Goal: Browse casually

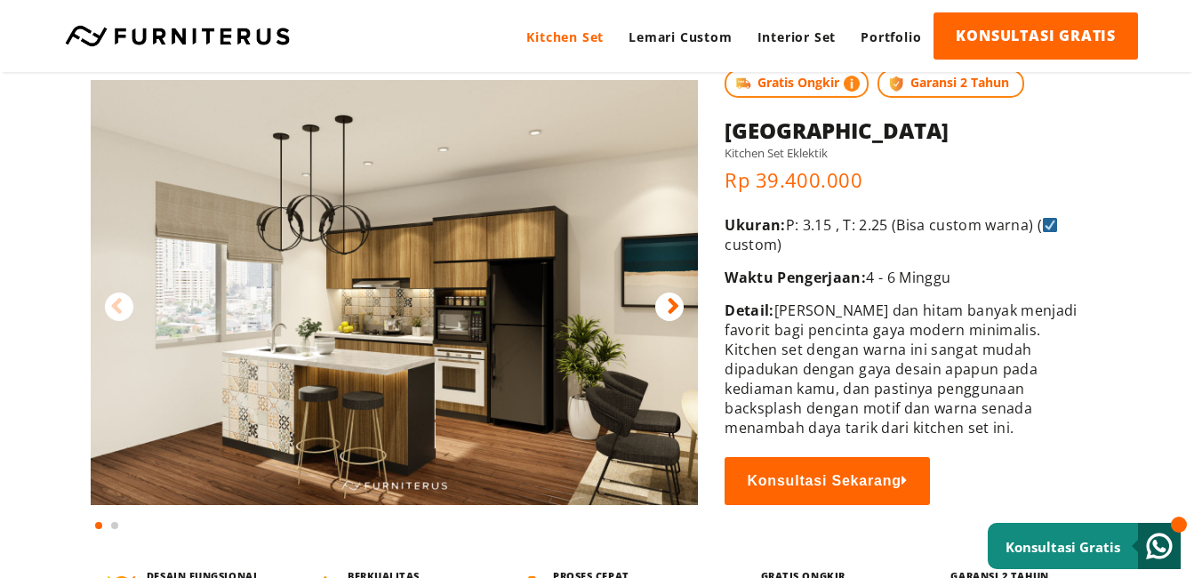
scroll to position [63, 0]
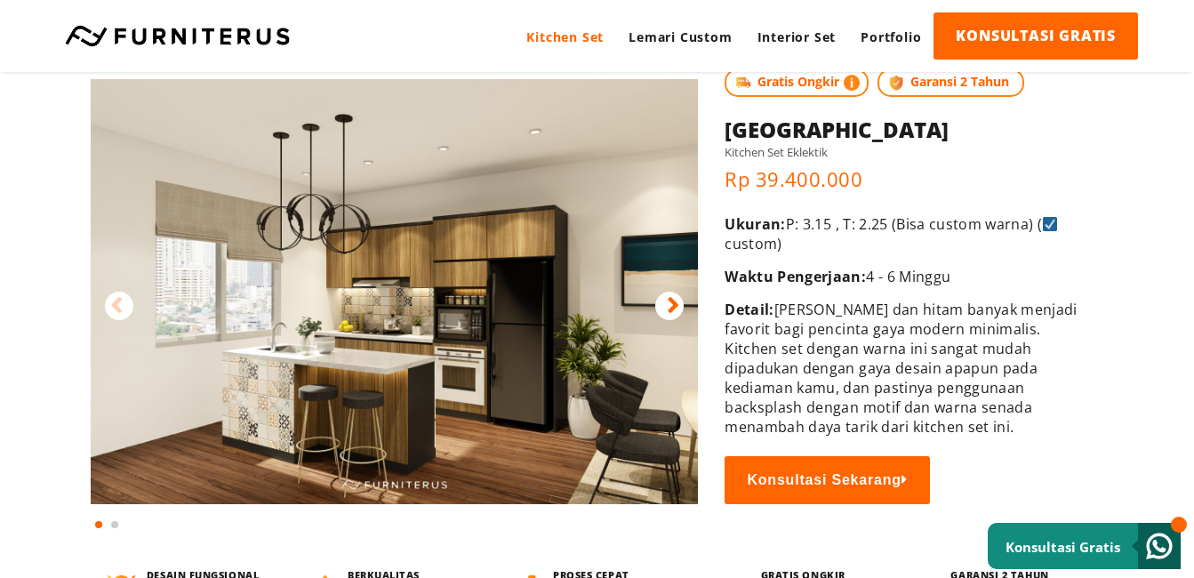
click at [675, 293] on icon at bounding box center [673, 306] width 12 height 26
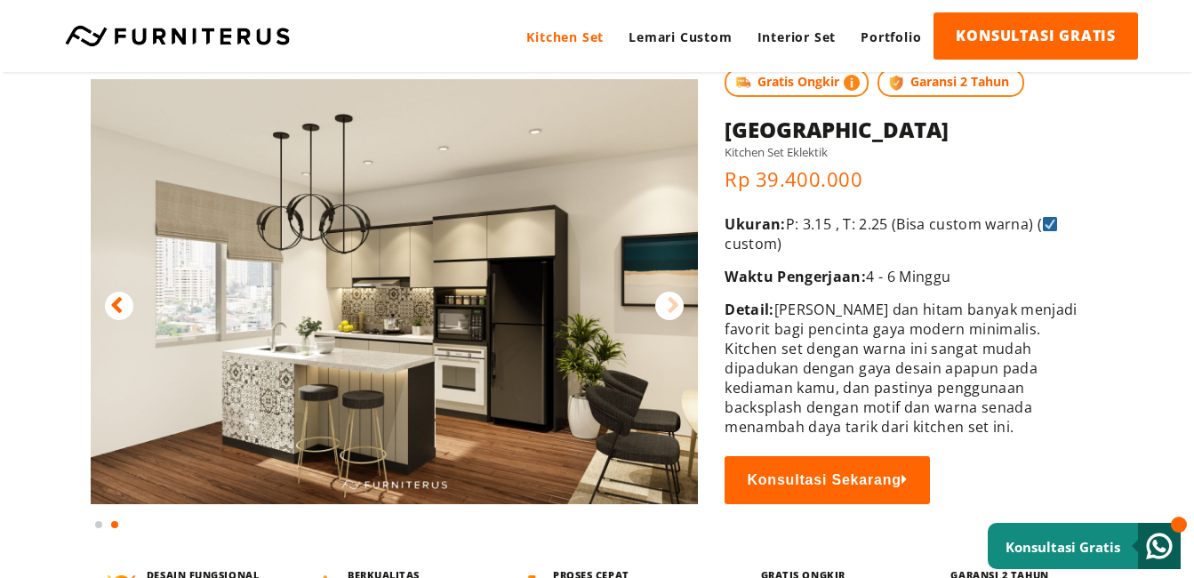
click at [117, 302] on icon at bounding box center [116, 306] width 12 height 26
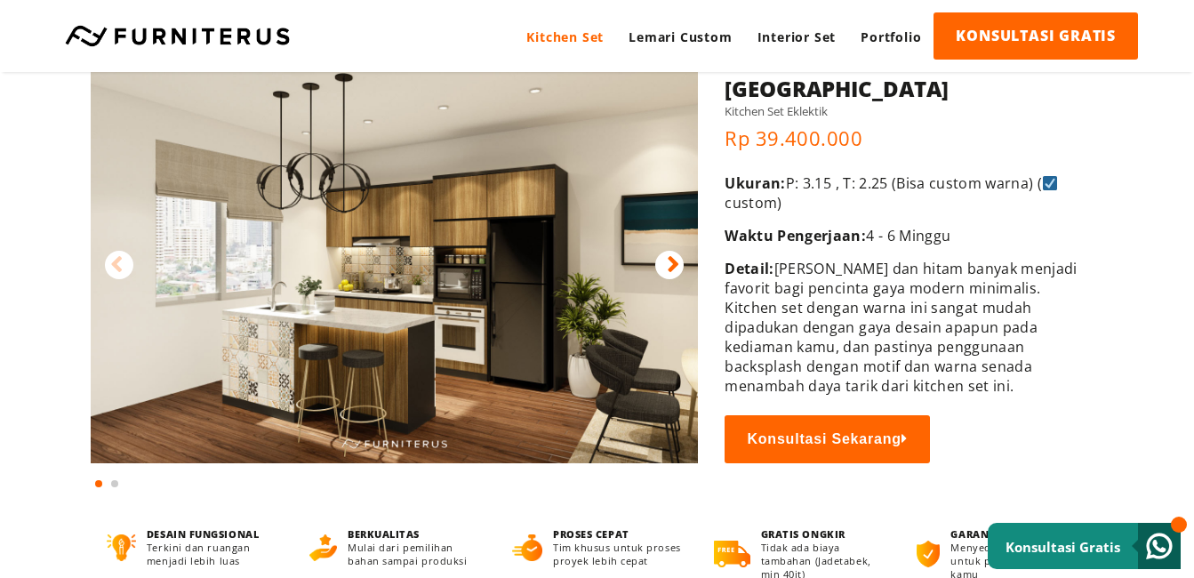
scroll to position [101, 0]
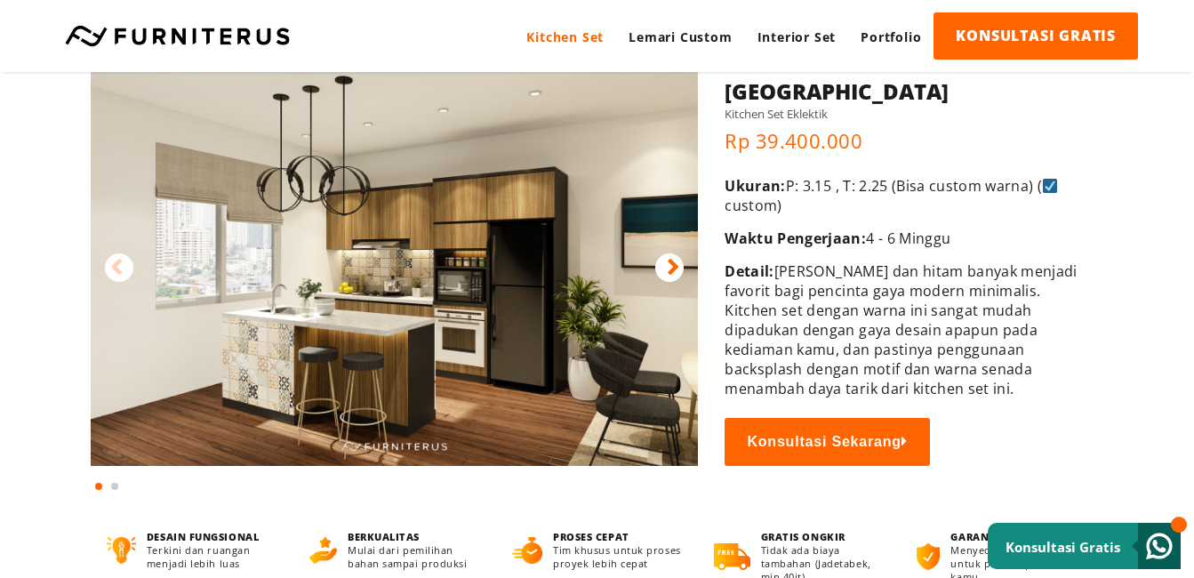
click at [351, 364] on img at bounding box center [394, 253] width 607 height 425
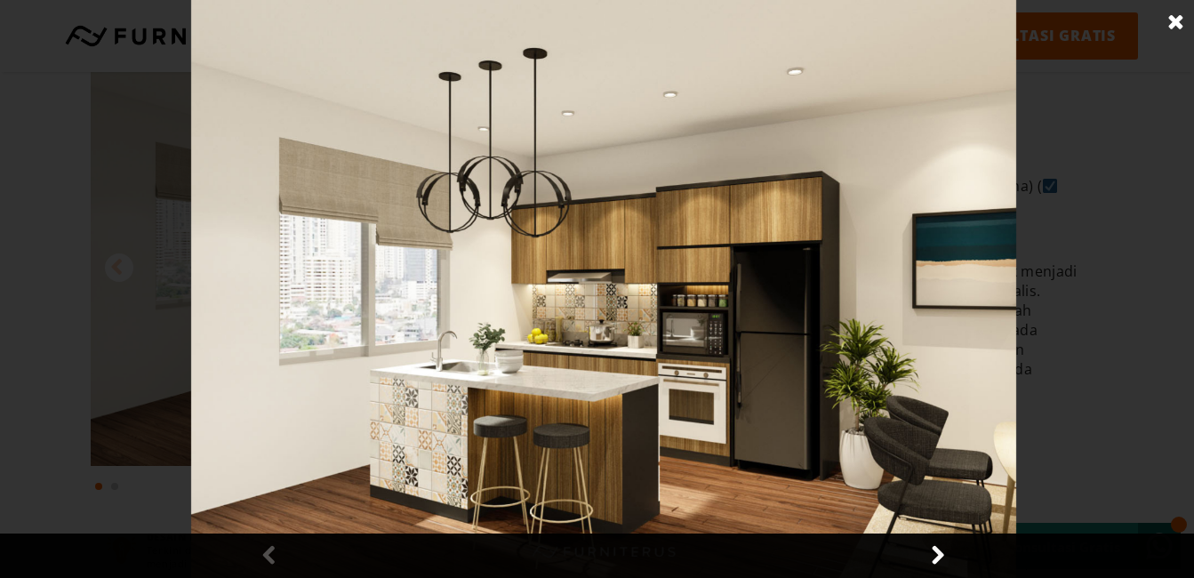
scroll to position [102, 0]
click at [1168, 16] on link at bounding box center [1176, 22] width 44 height 44
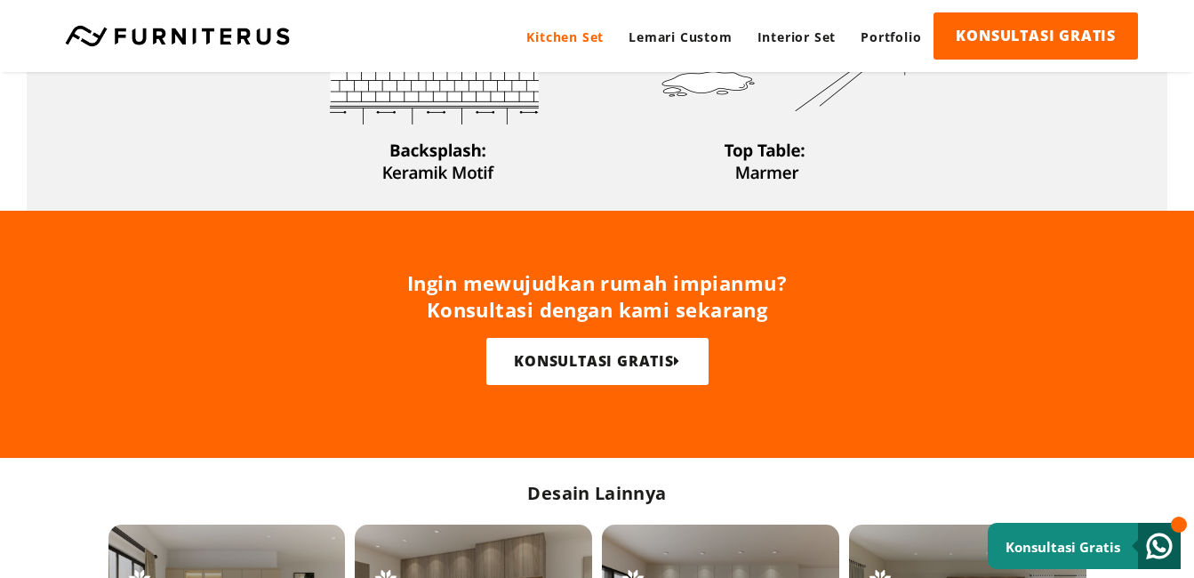
scroll to position [966, 0]
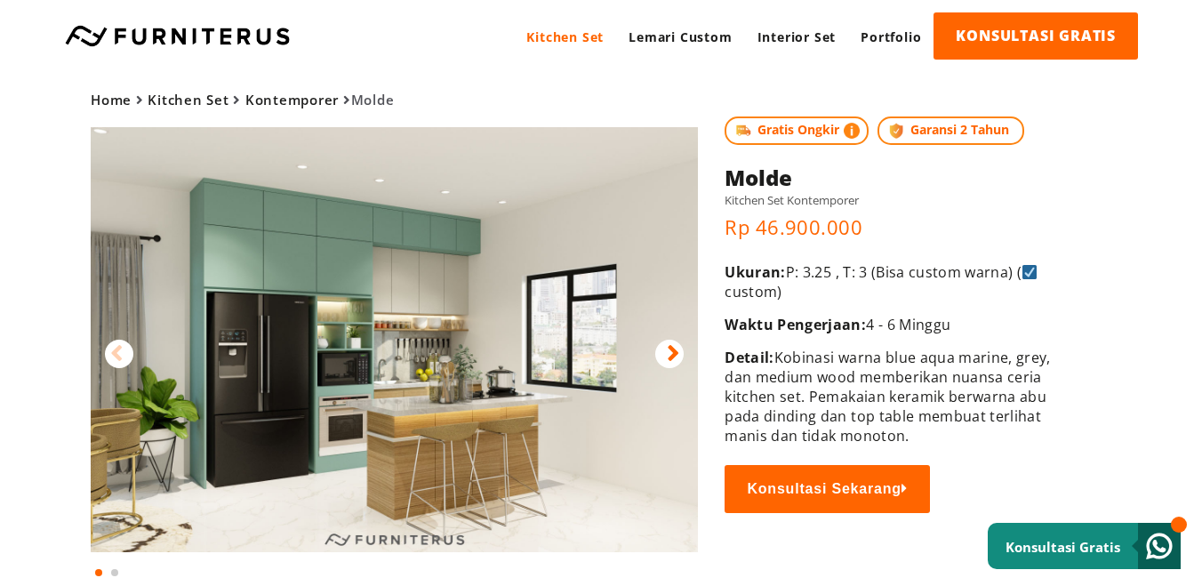
click at [670, 357] on icon at bounding box center [673, 354] width 12 height 26
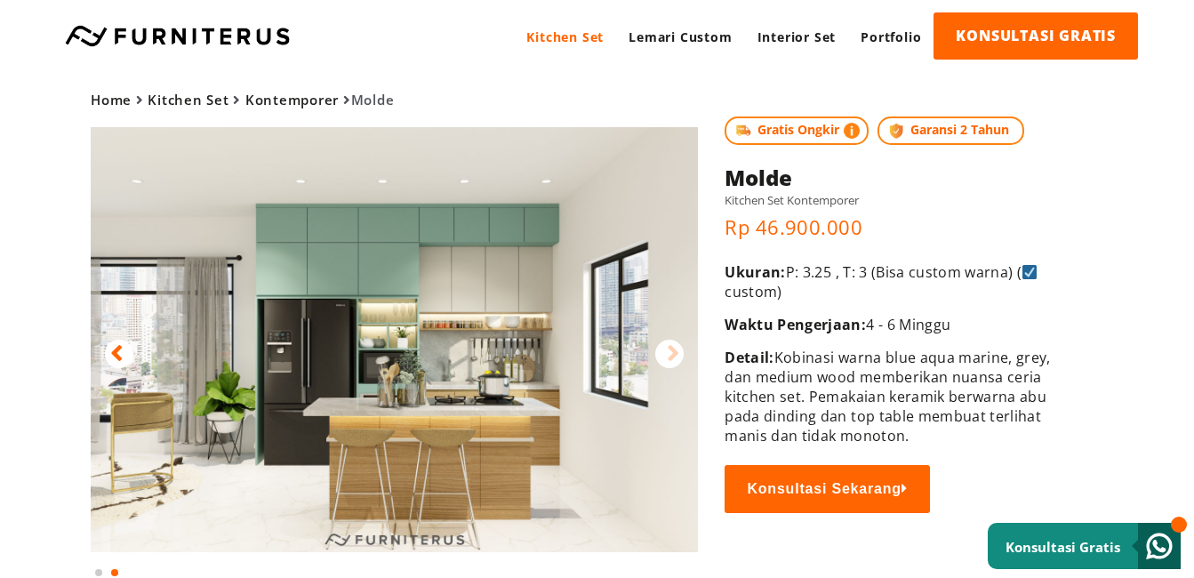
click at [670, 357] on icon at bounding box center [673, 354] width 12 height 26
click at [114, 349] on icon at bounding box center [116, 354] width 12 height 26
